Goal: Transaction & Acquisition: Purchase product/service

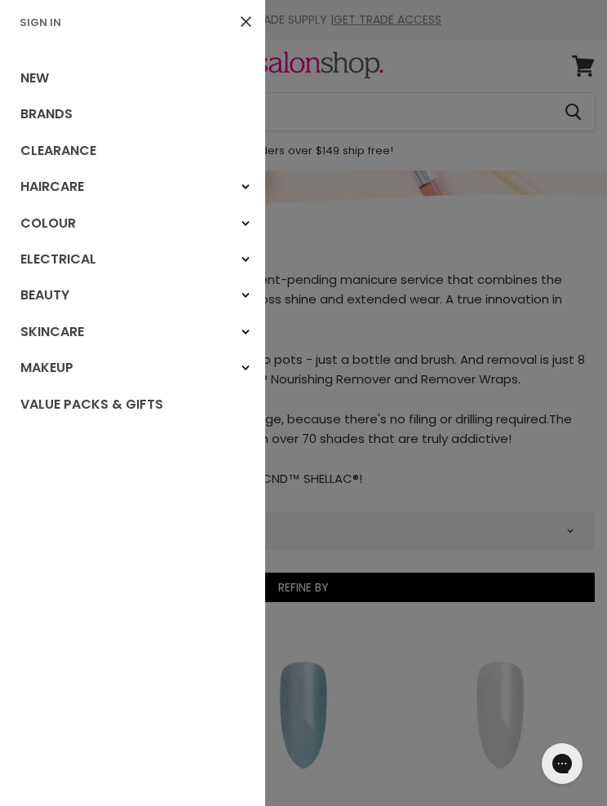
click at [31, 116] on link "Brands" at bounding box center [132, 114] width 265 height 36
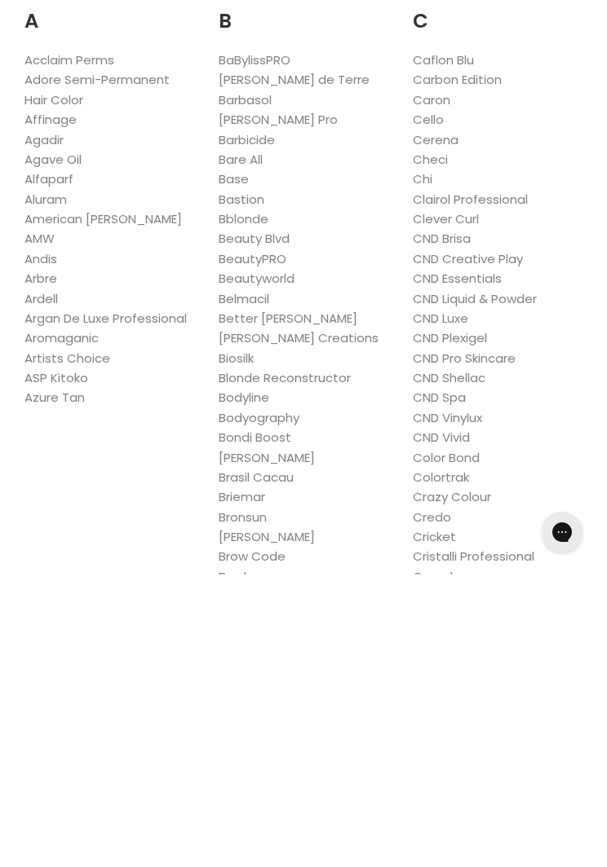
click at [475, 702] on link "CND Vinylux" at bounding box center [447, 710] width 69 height 17
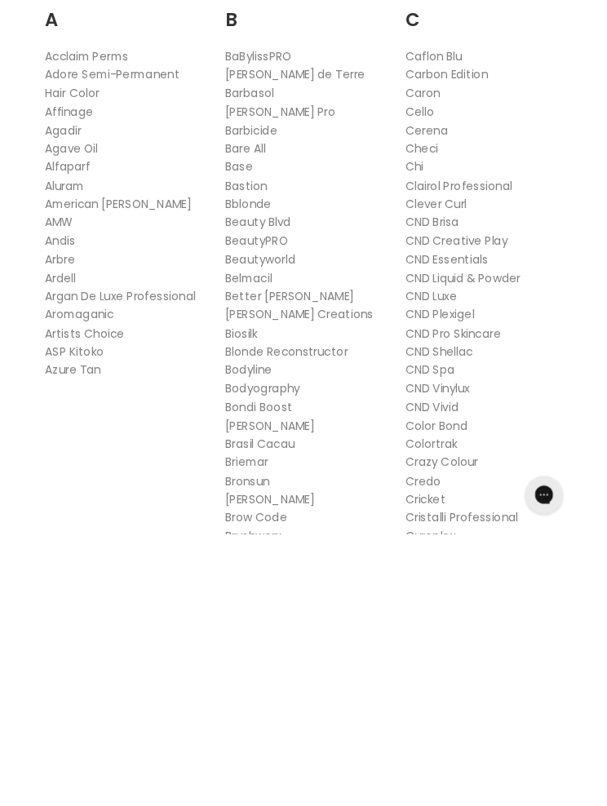
scroll to position [355, 0]
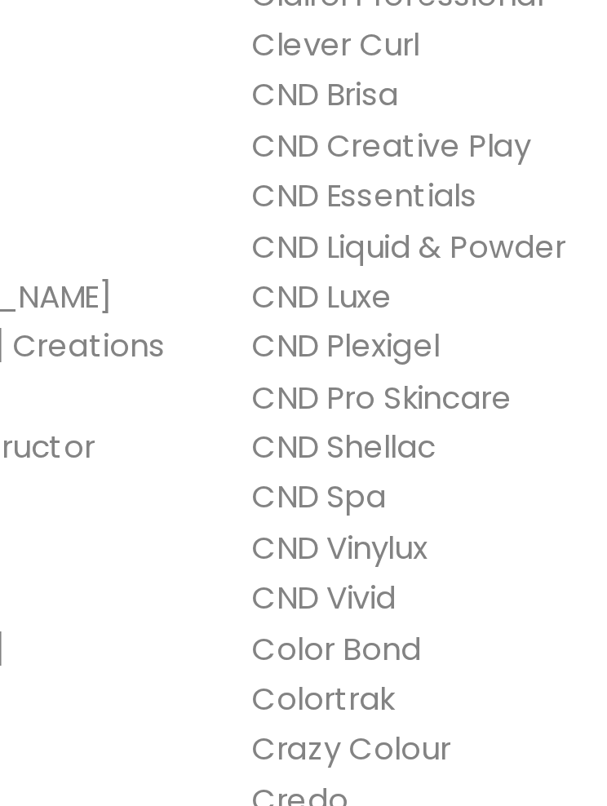
click at [413, 208] on link "CND Essentials" at bounding box center [457, 216] width 89 height 17
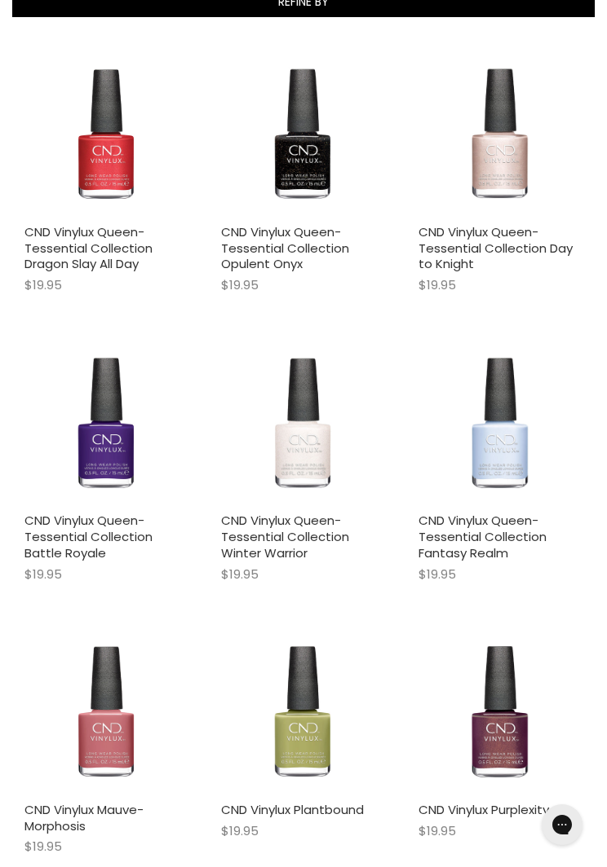
scroll to position [513, 0]
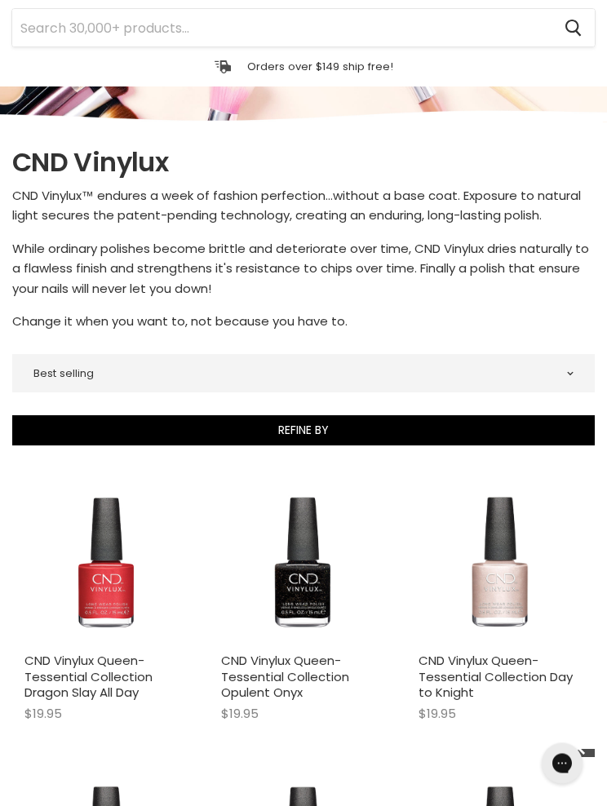
scroll to position [0, 0]
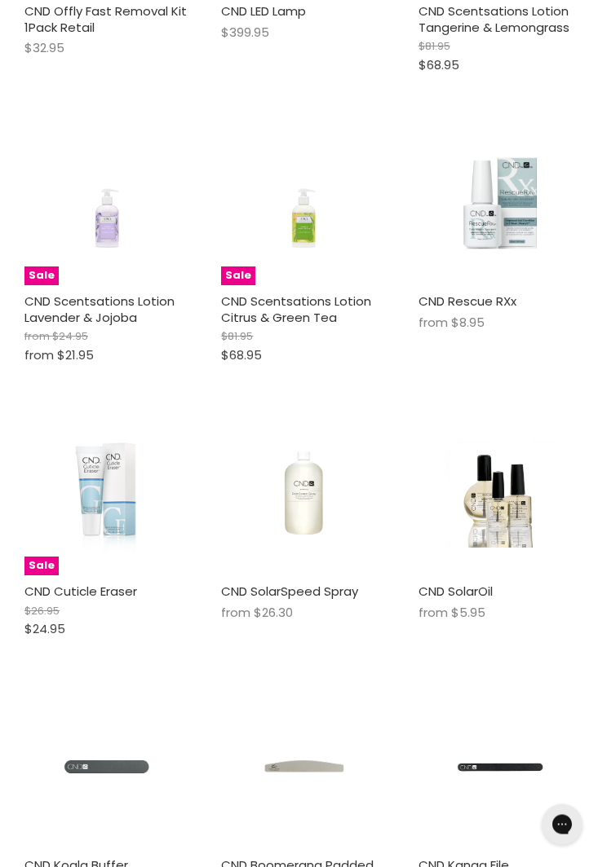
scroll to position [2136, 0]
click at [67, 583] on link "CND Cuticle Eraser" at bounding box center [80, 591] width 113 height 17
